Goal: Find contact information: Find contact information

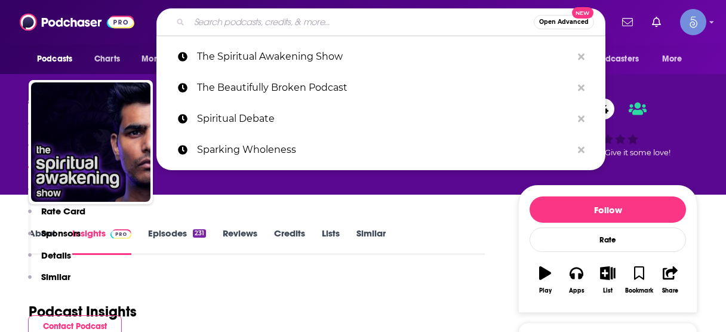
type input "Awakening with [PERSON_NAME]"
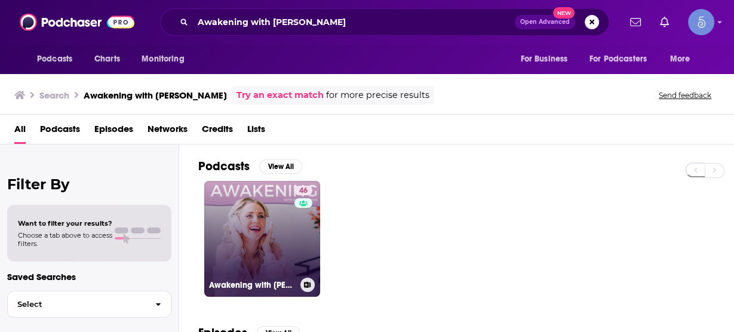
click at [262, 204] on link "46 Awakening with [PERSON_NAME]" at bounding box center [262, 239] width 116 height 116
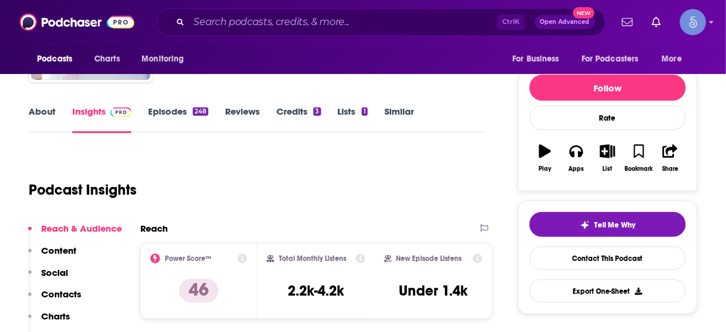
scroll to position [191, 0]
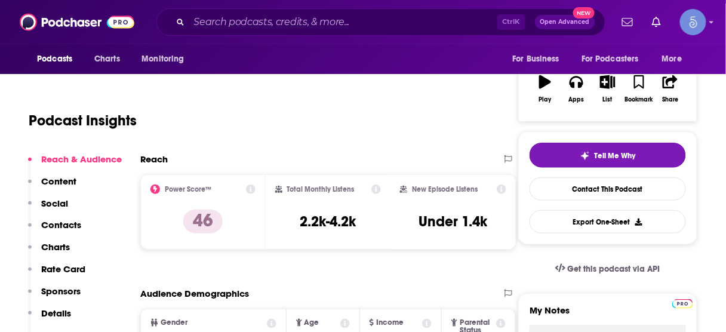
click at [74, 224] on p "Contacts" at bounding box center [61, 224] width 40 height 11
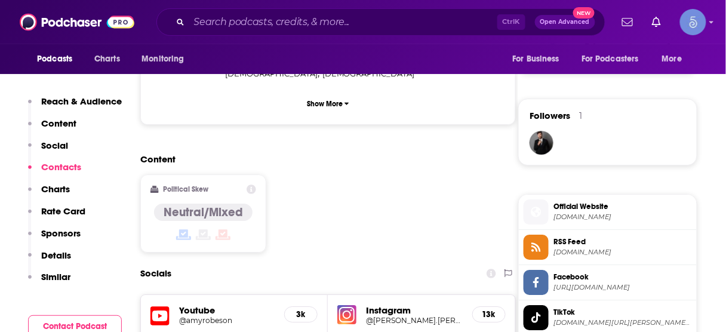
scroll to position [1009, 0]
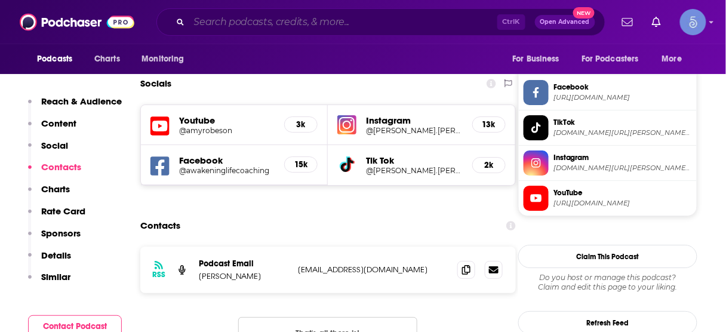
click at [386, 15] on input "Search podcasts, credits, & more..." at bounding box center [343, 22] width 308 height 19
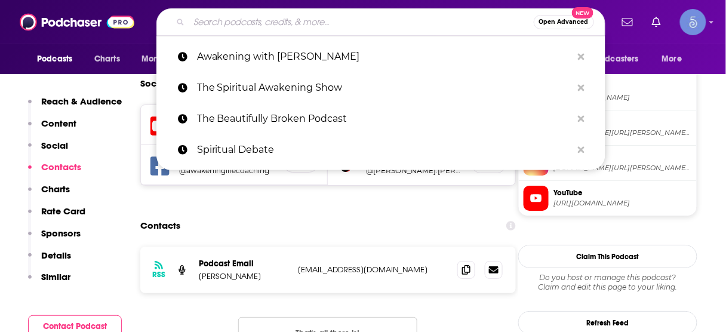
paste input "Living the Loss Life"
type input "Living the Loss Life"
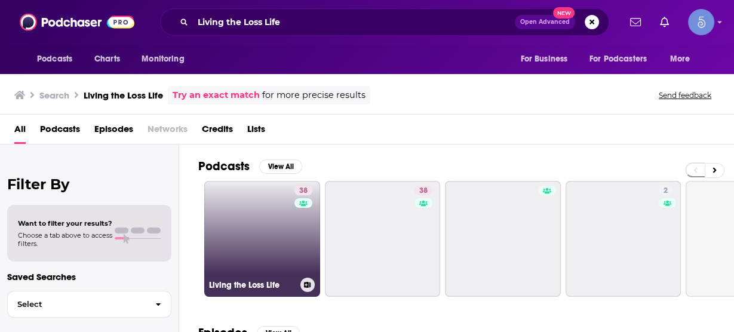
click at [288, 218] on link "38 Living the Loss Life" at bounding box center [262, 239] width 116 height 116
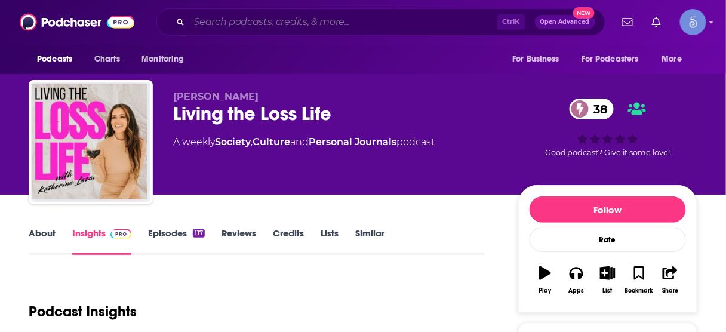
click at [333, 21] on input "Search podcasts, credits, & more..." at bounding box center [343, 22] width 308 height 19
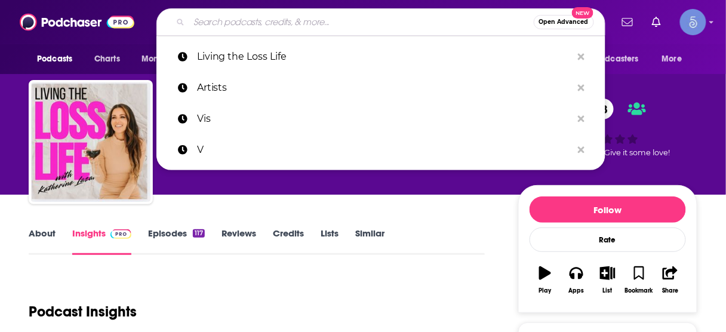
paste input "Leveraging Thought Leadership"
type input "Leveraging Thought Leadership"
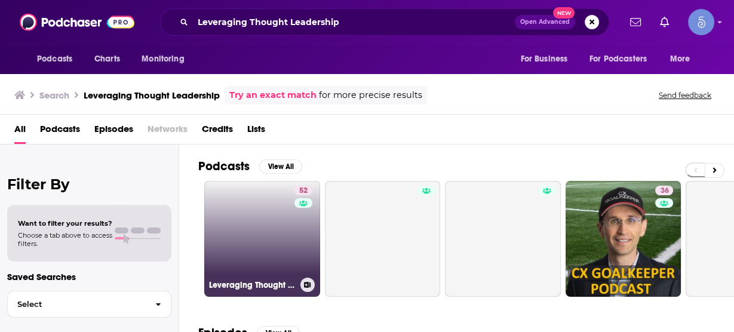
click at [276, 208] on link "52 Leveraging Thought Leadership" at bounding box center [262, 239] width 116 height 116
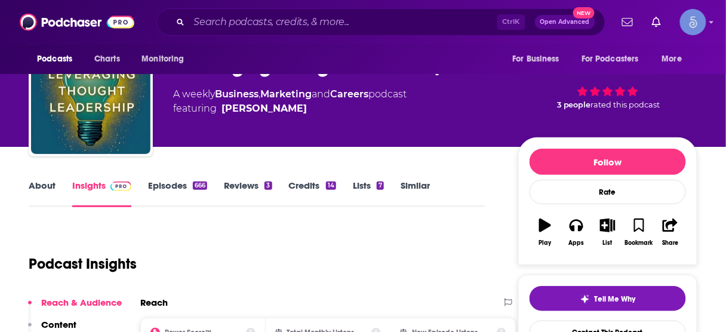
scroll to position [143, 0]
